Goal: Task Accomplishment & Management: Use online tool/utility

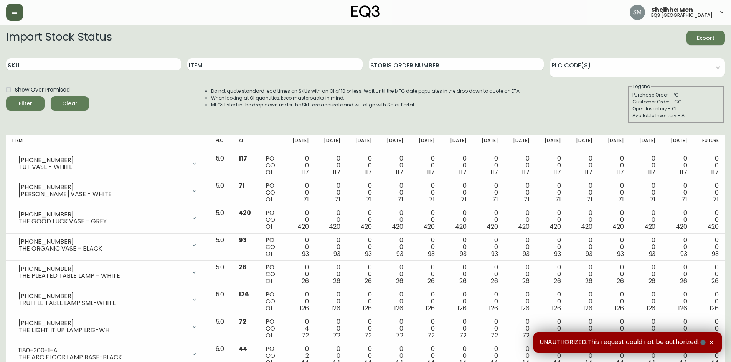
click at [19, 13] on button "button" at bounding box center [14, 12] width 17 height 17
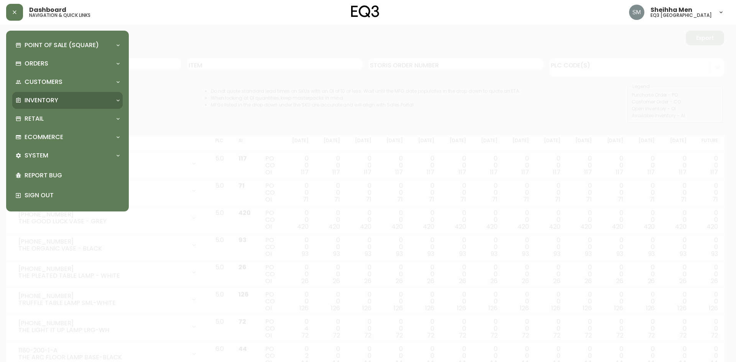
click at [99, 93] on div "Inventory" at bounding box center [67, 100] width 110 height 17
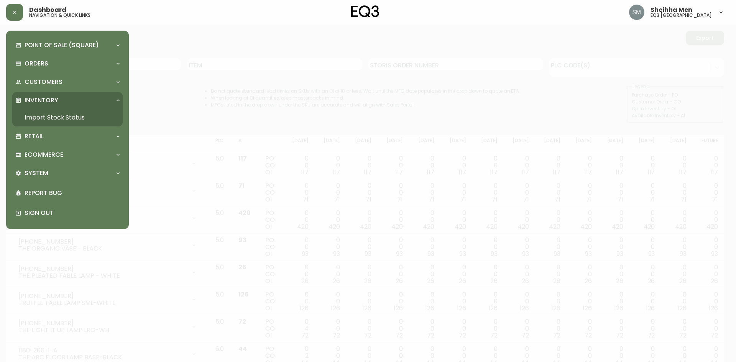
click at [71, 117] on link "Import Stock Status" at bounding box center [67, 118] width 110 height 18
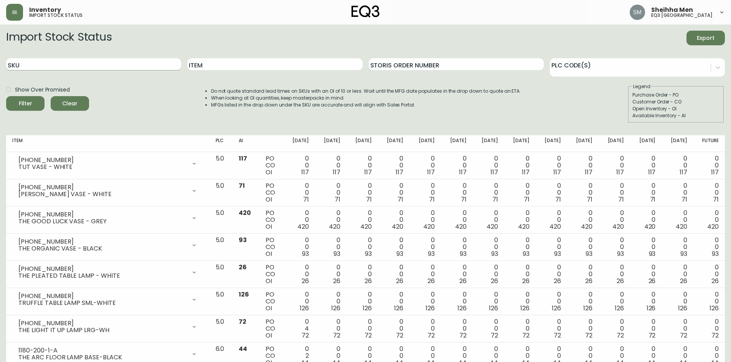
click at [140, 65] on input "SKU" at bounding box center [93, 64] width 175 height 12
paste input "6080-030-13"
type input "6080-030-13"
click at [29, 100] on div "Filter" at bounding box center [25, 104] width 13 height 10
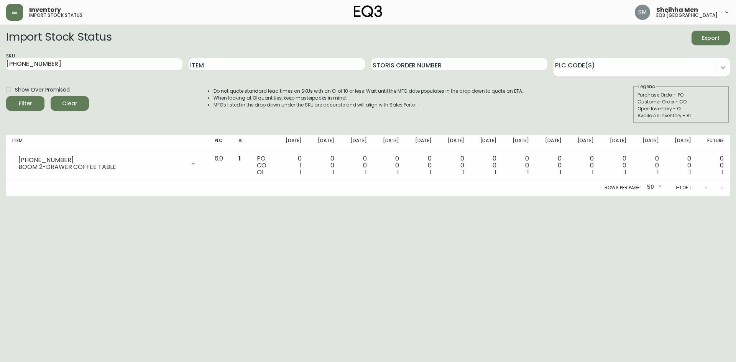
click at [723, 68] on icon at bounding box center [723, 67] width 5 height 3
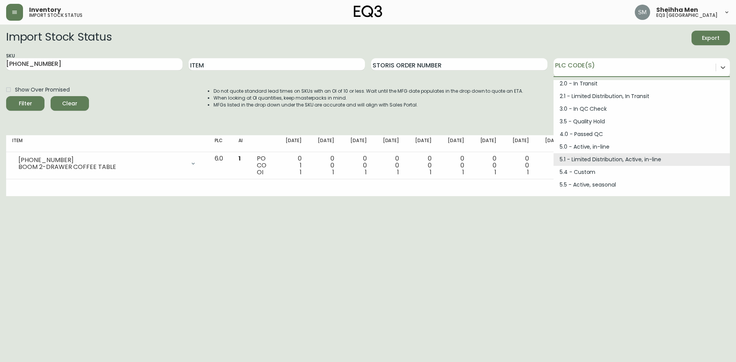
scroll to position [103, 0]
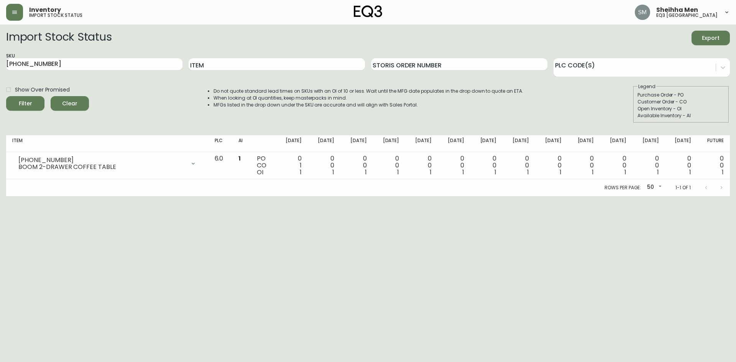
click at [417, 196] on html "Inventory import stock status Sheihha Men eq3 ottawa Import Stock Status Export…" at bounding box center [368, 98] width 736 height 196
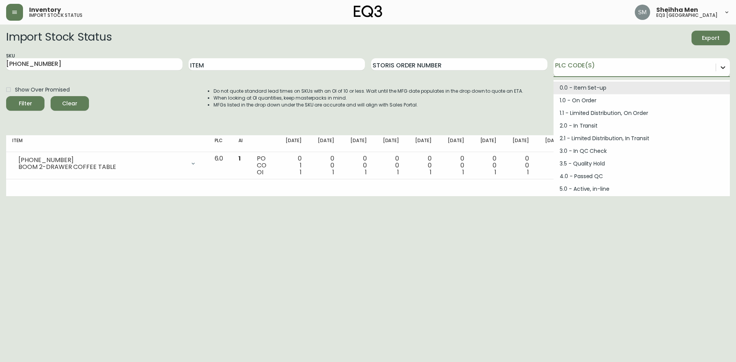
click at [719, 64] on div at bounding box center [724, 68] width 14 height 14
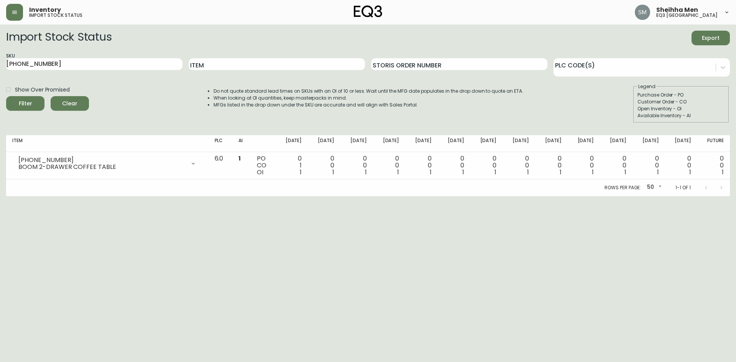
click at [609, 196] on html "Inventory import stock status Sheihha Men eq3 ottawa Import Stock Status Export…" at bounding box center [368, 98] width 736 height 196
click at [687, 80] on form "Import Stock Status Export SKU 6080-030-13 Item Storis Order Number PLC Code(s)…" at bounding box center [368, 77] width 724 height 92
click at [718, 68] on div at bounding box center [724, 68] width 14 height 14
click at [639, 196] on html "Inventory import stock status Sheihha Men eq3 ottawa Import Stock Status Export…" at bounding box center [368, 98] width 736 height 196
click at [692, 196] on html "Inventory import stock status Sheihha Men eq3 ottawa Import Stock Status Export…" at bounding box center [368, 98] width 736 height 196
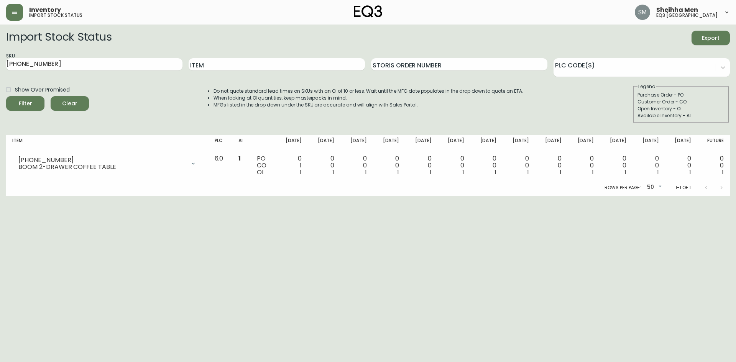
click at [683, 196] on html "Inventory import stock status Sheihha Men eq3 ottawa Import Stock Status Export…" at bounding box center [368, 98] width 736 height 196
click at [679, 52] on div "PLC Code(s)" at bounding box center [642, 64] width 176 height 25
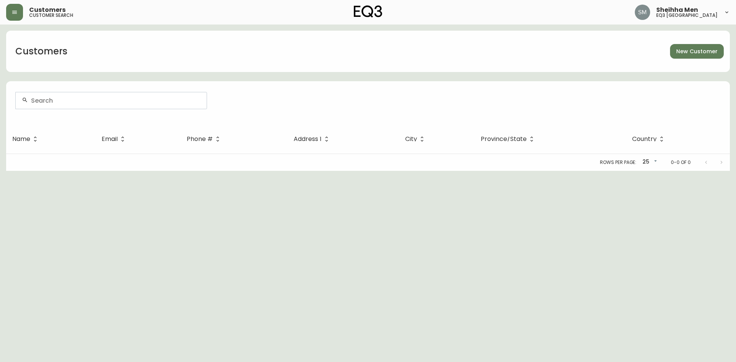
click at [697, 13] on h5 "eq3 [GEOGRAPHIC_DATA]" at bounding box center [687, 15] width 61 height 5
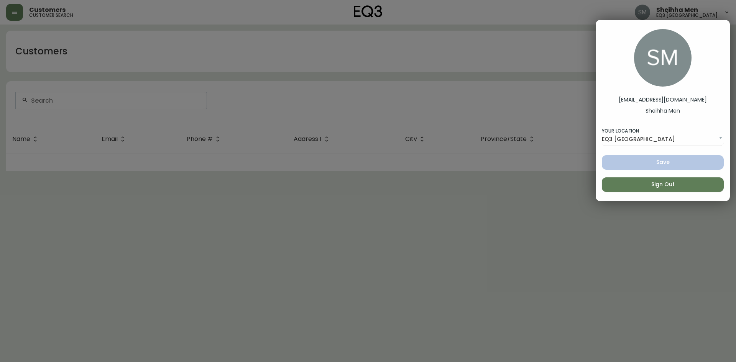
click at [656, 191] on button "Sign Out" at bounding box center [663, 185] width 122 height 15
